Goal: Check status: Check status

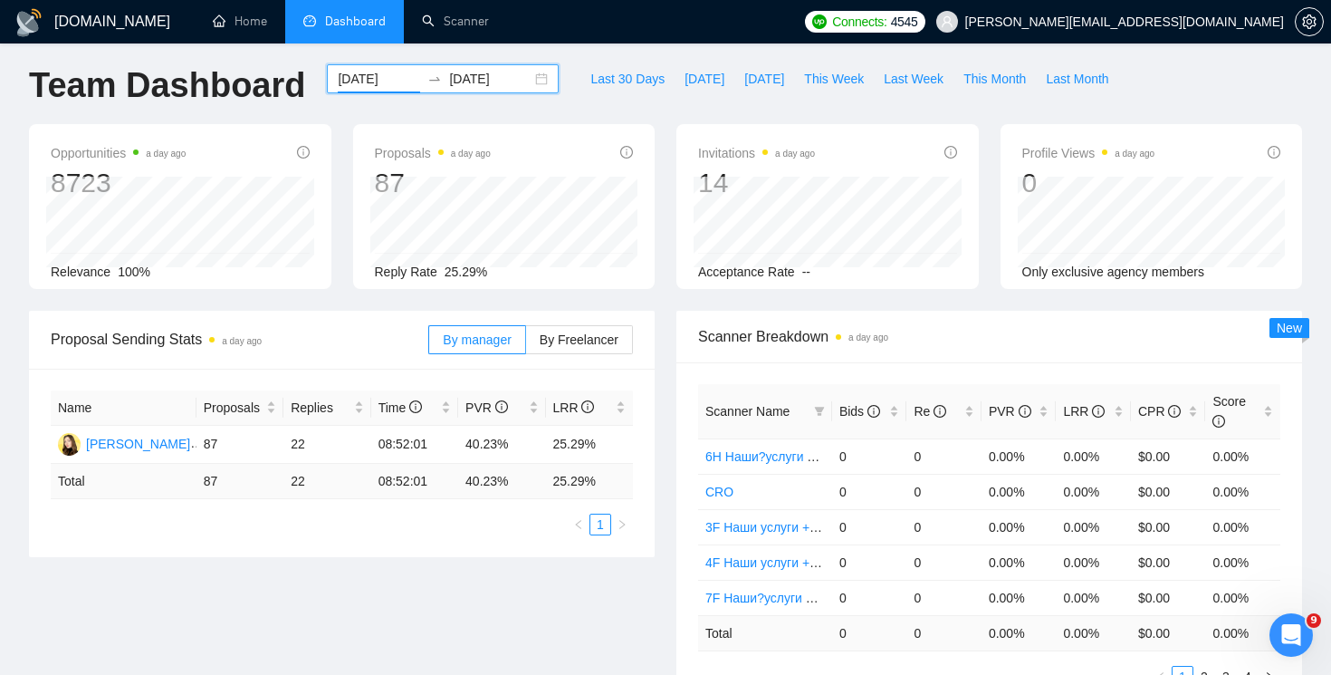
click at [538, 81] on div "[DATE] [DATE]" at bounding box center [443, 78] width 232 height 29
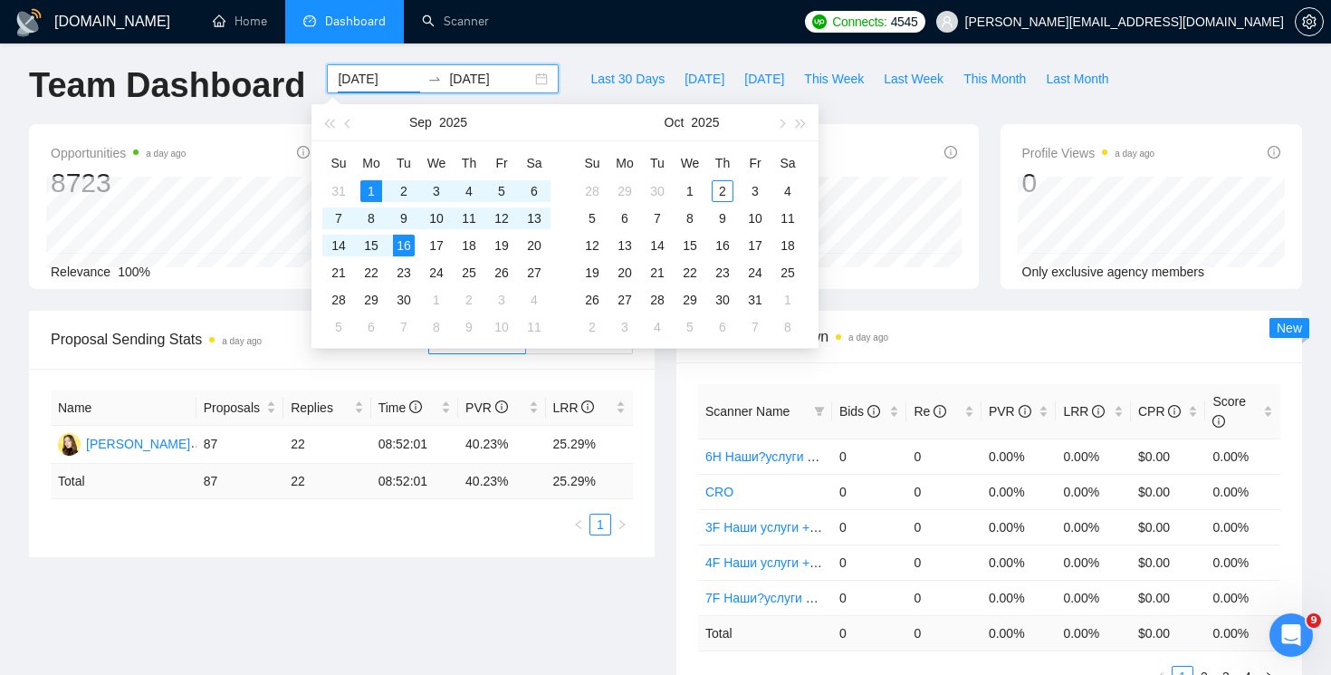
click at [526, 78] on div "[DATE] [DATE]" at bounding box center [443, 78] width 232 height 29
click at [545, 73] on div "[DATE] [DATE]" at bounding box center [443, 94] width 254 height 60
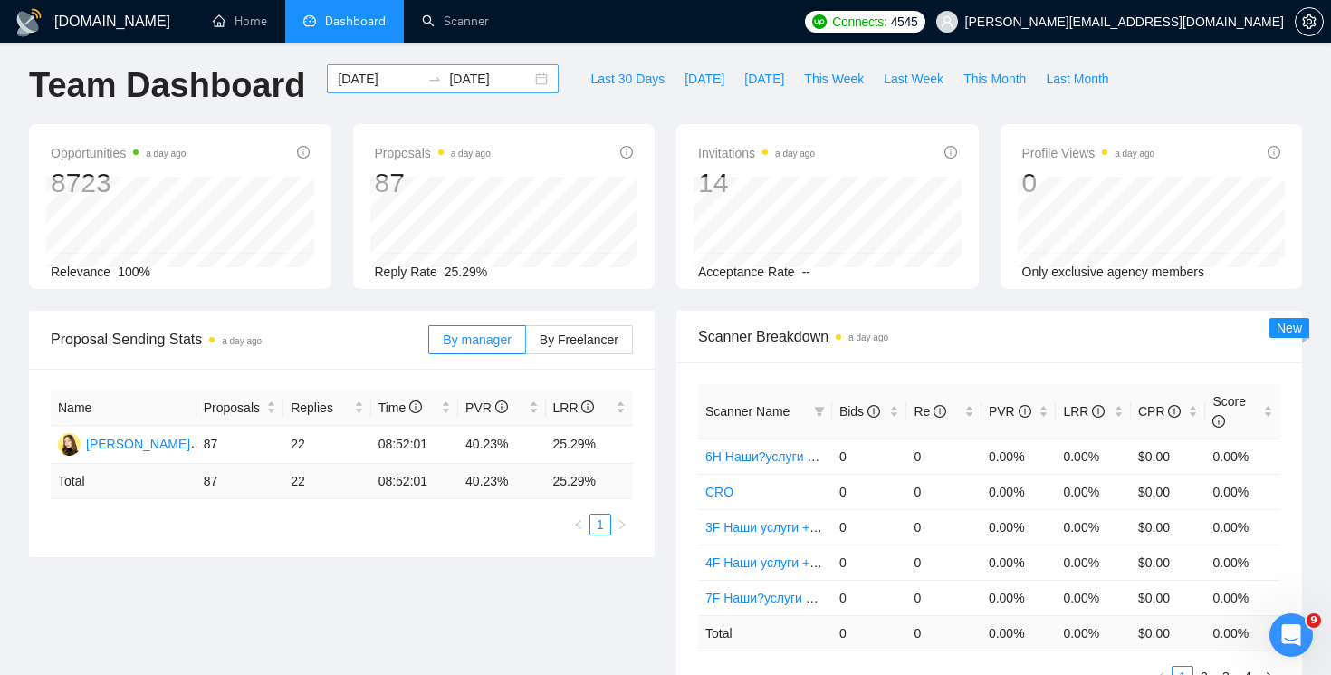
click at [529, 74] on div "[DATE] [DATE]" at bounding box center [443, 78] width 232 height 29
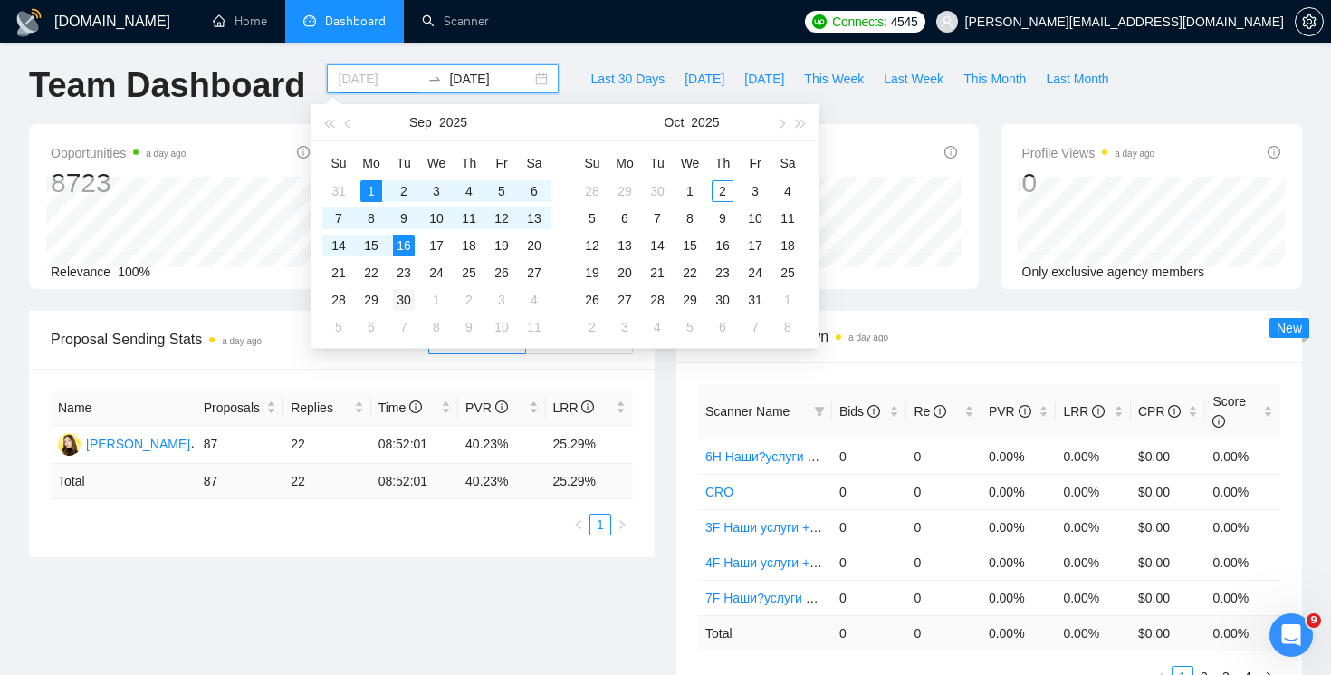
type input "[DATE]"
click at [405, 294] on div "30" at bounding box center [404, 300] width 22 height 22
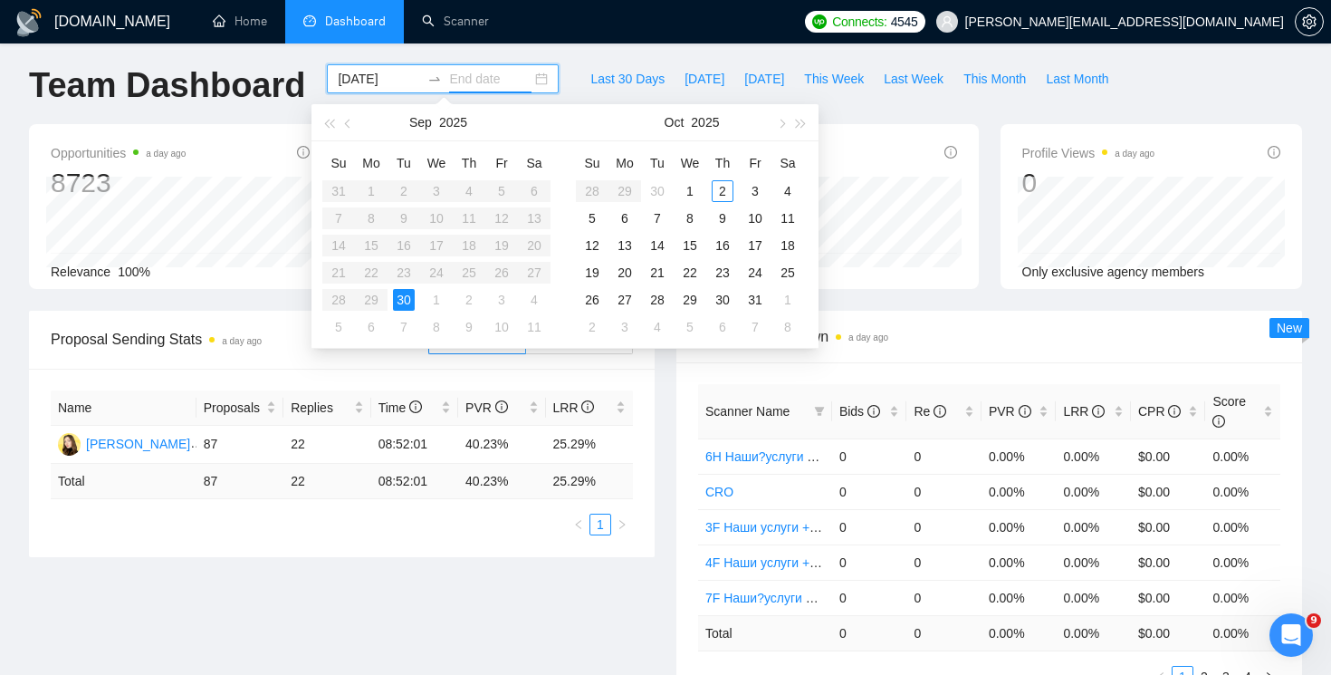
click at [360, 66] on div "[DATE]" at bounding box center [443, 78] width 232 height 29
click at [360, 74] on input "[DATE]" at bounding box center [379, 79] width 82 height 20
type input "[DATE]"
click at [379, 193] on div "1" at bounding box center [371, 191] width 22 height 22
type input "[DATE]"
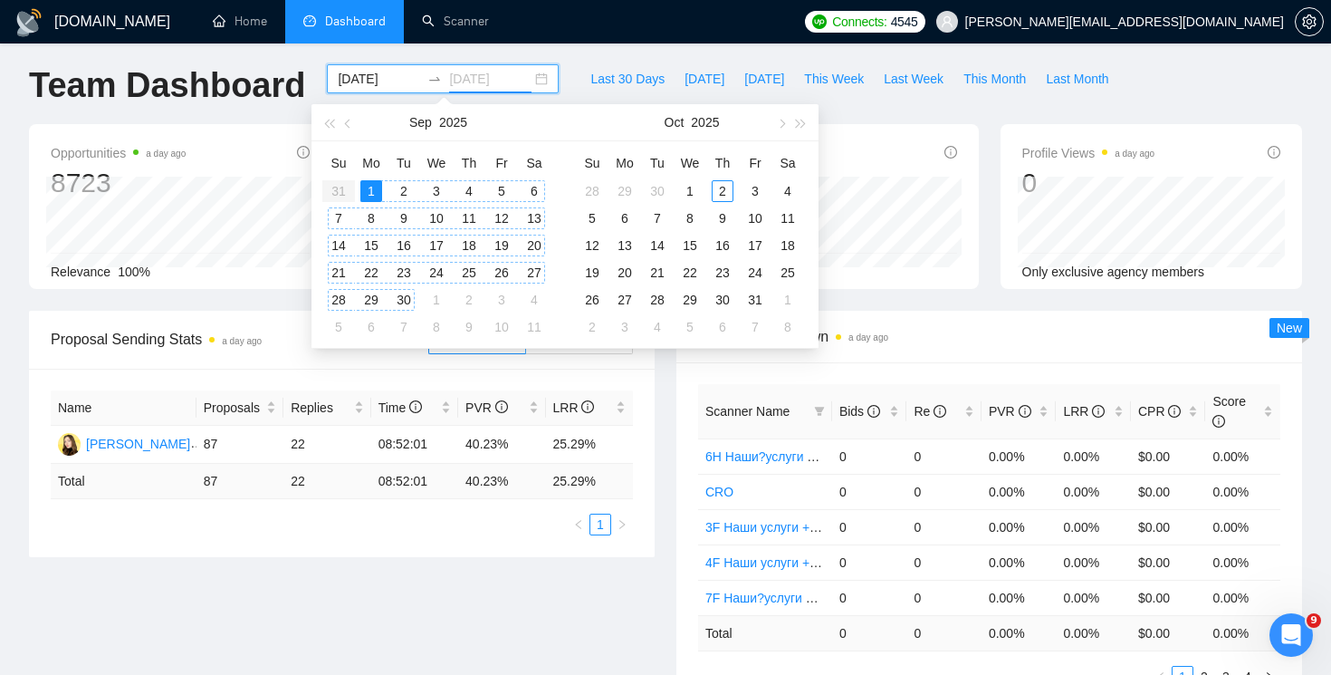
click at [402, 297] on div "30" at bounding box center [404, 300] width 22 height 22
